Goal: Information Seeking & Learning: Check status

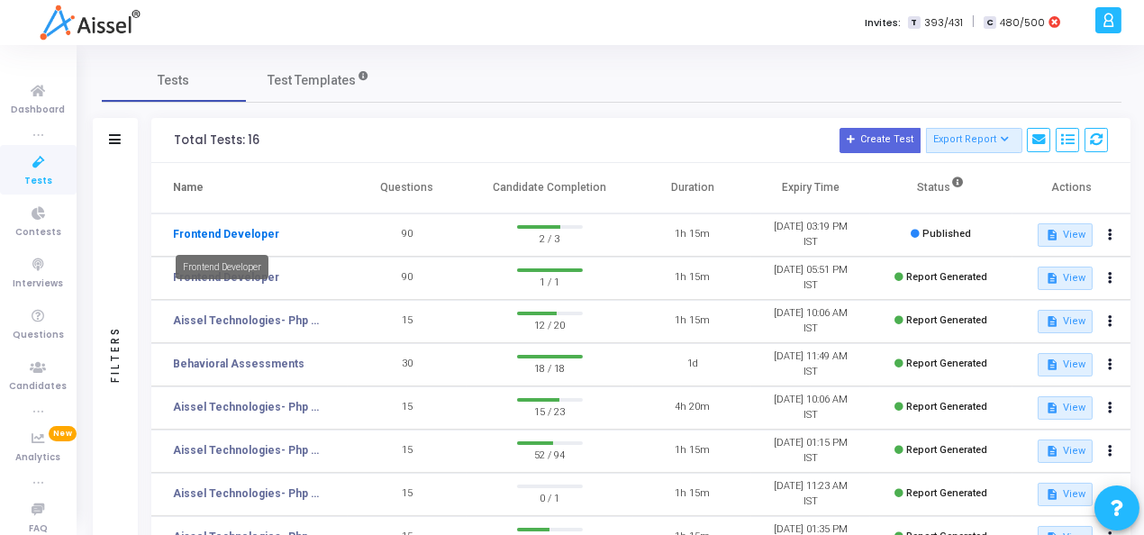
click at [222, 235] on link "Frontend Developer" at bounding box center [226, 234] width 106 height 16
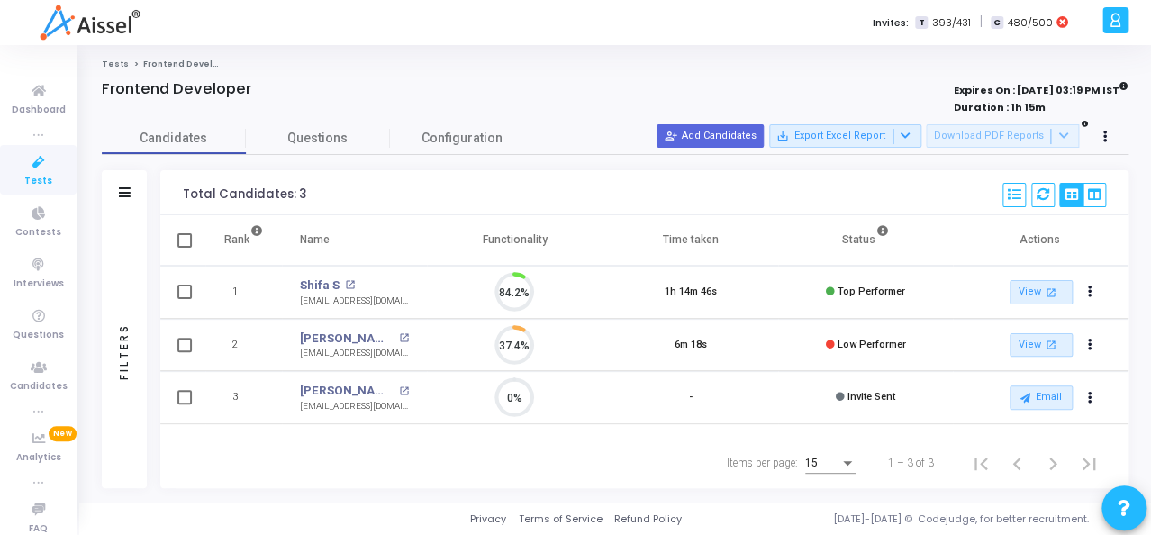
scroll to position [38, 46]
click at [1019, 296] on link "View open_in_new" at bounding box center [1041, 292] width 63 height 24
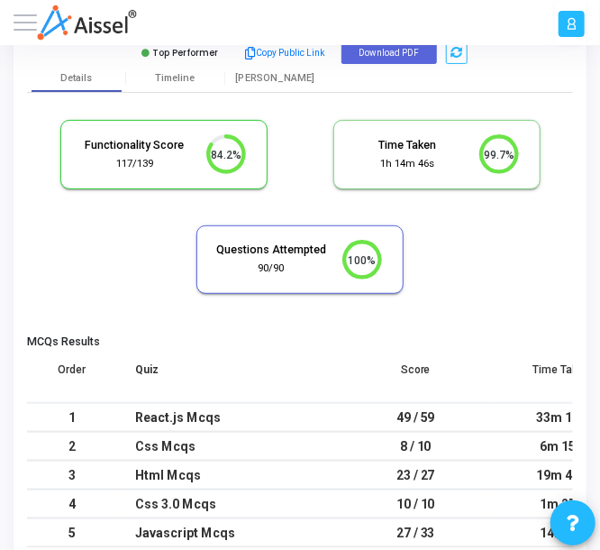
scroll to position [7, 7]
